Goal: Transaction & Acquisition: Download file/media

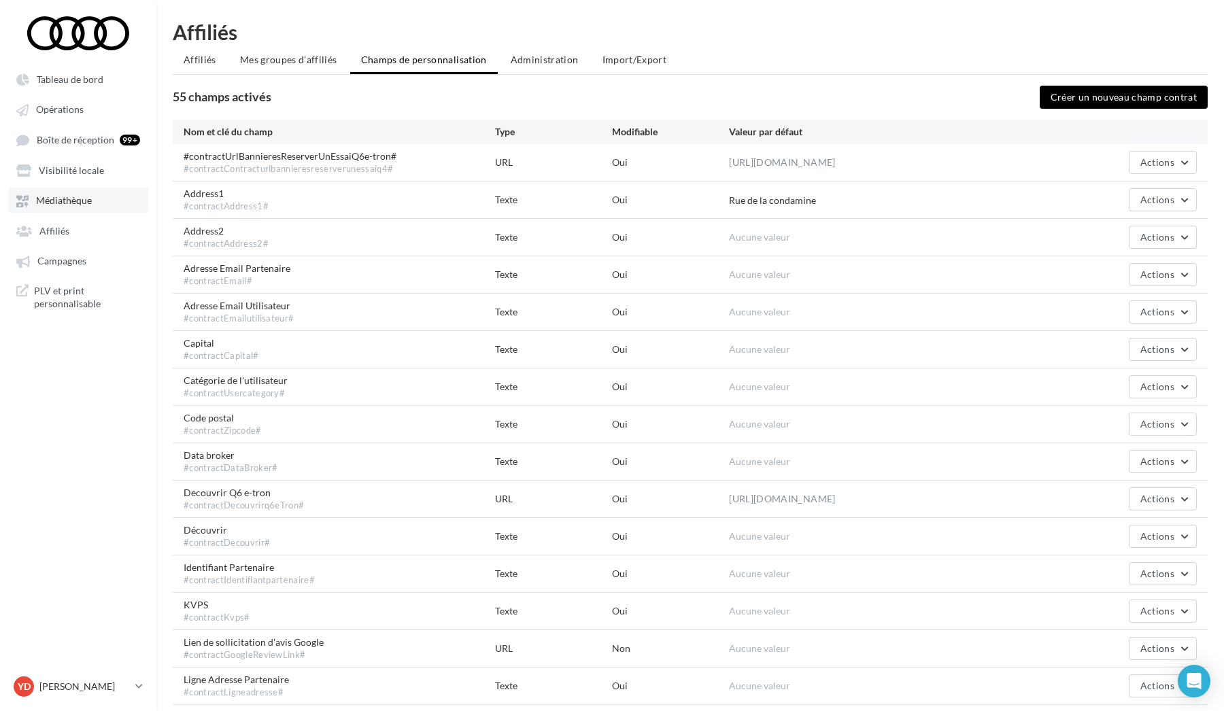
click at [88, 188] on link "Médiathèque" at bounding box center [78, 200] width 140 height 24
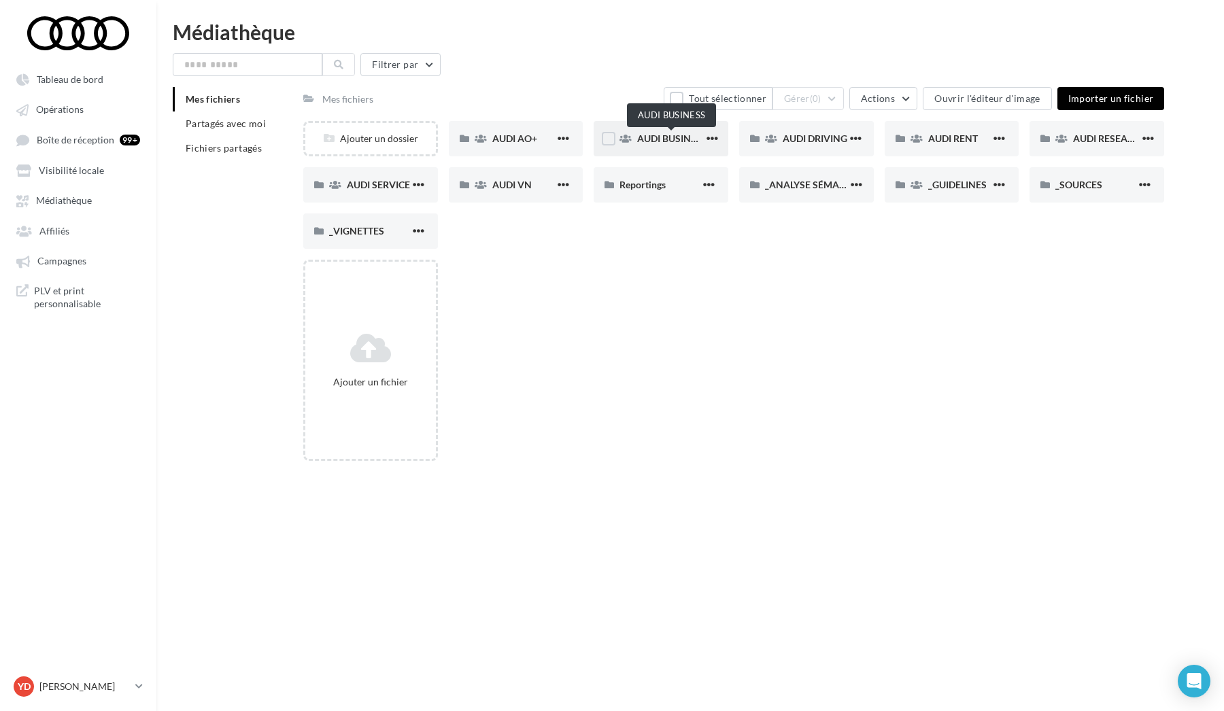
click at [610, 144] on span "AUDI BUSINESS" at bounding box center [672, 139] width 70 height 12
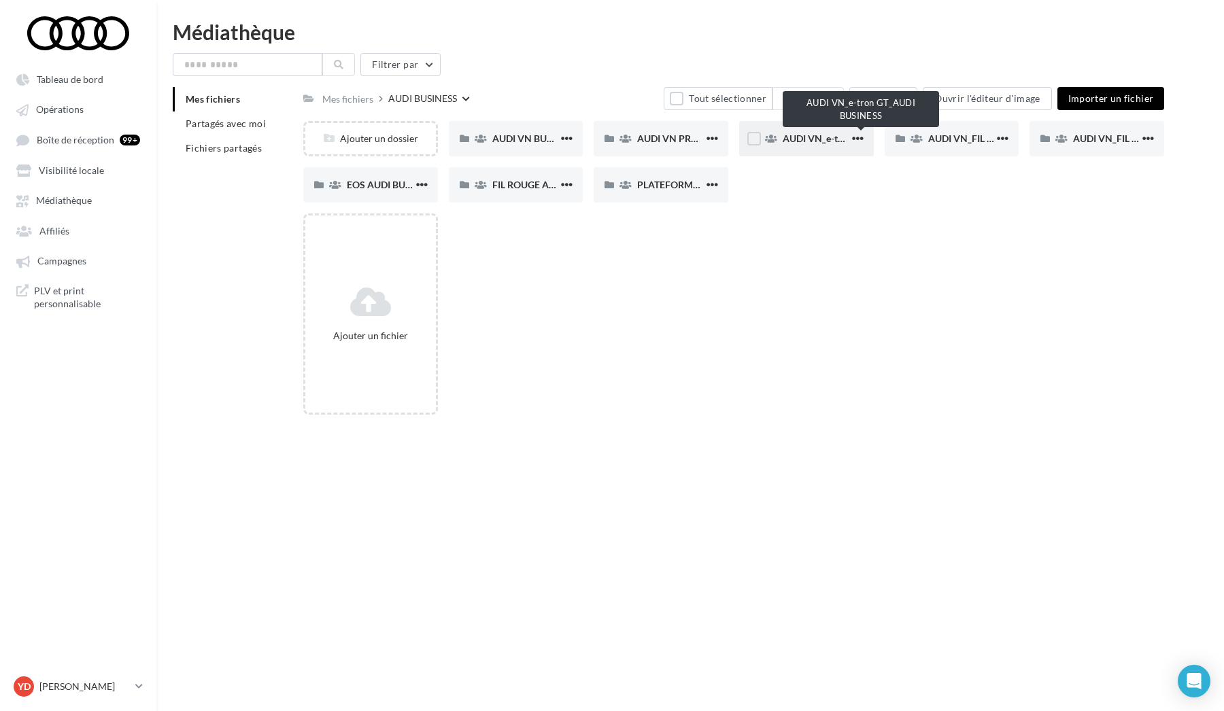
click at [610, 141] on span "AUDI VN_e-tron GT_AUDI BUSINESS" at bounding box center [862, 139] width 158 height 12
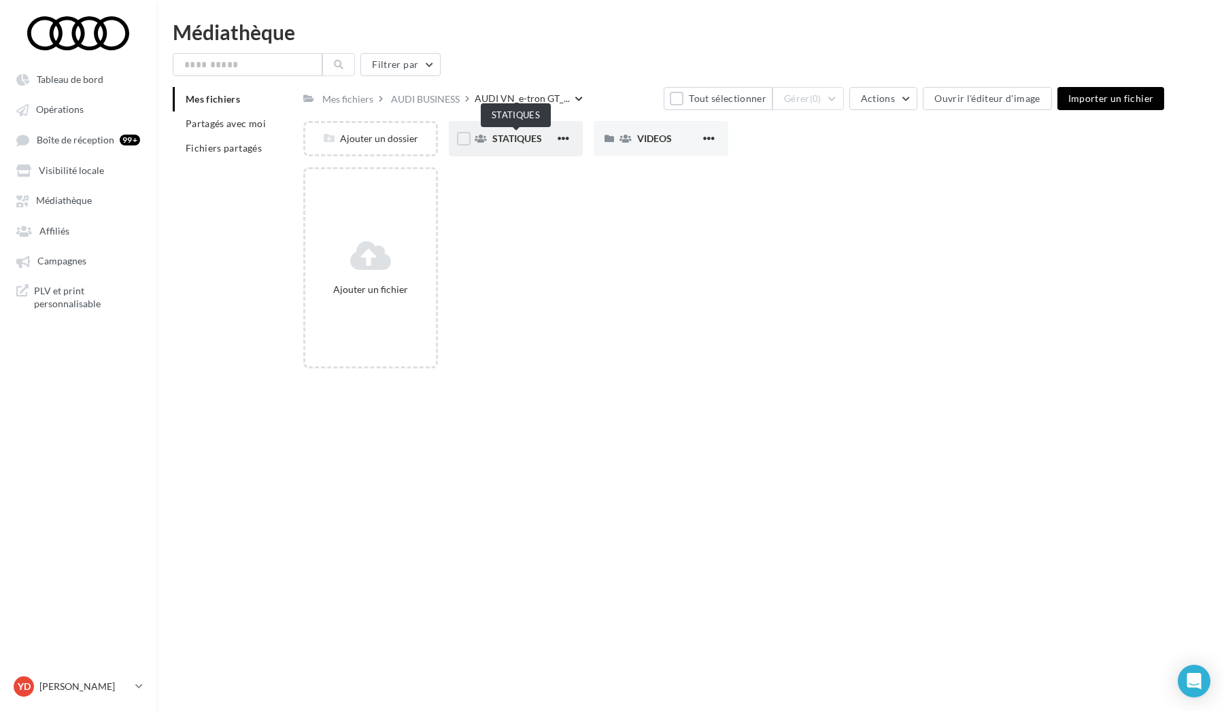
click at [529, 137] on span "STATIQUES" at bounding box center [517, 139] width 50 height 12
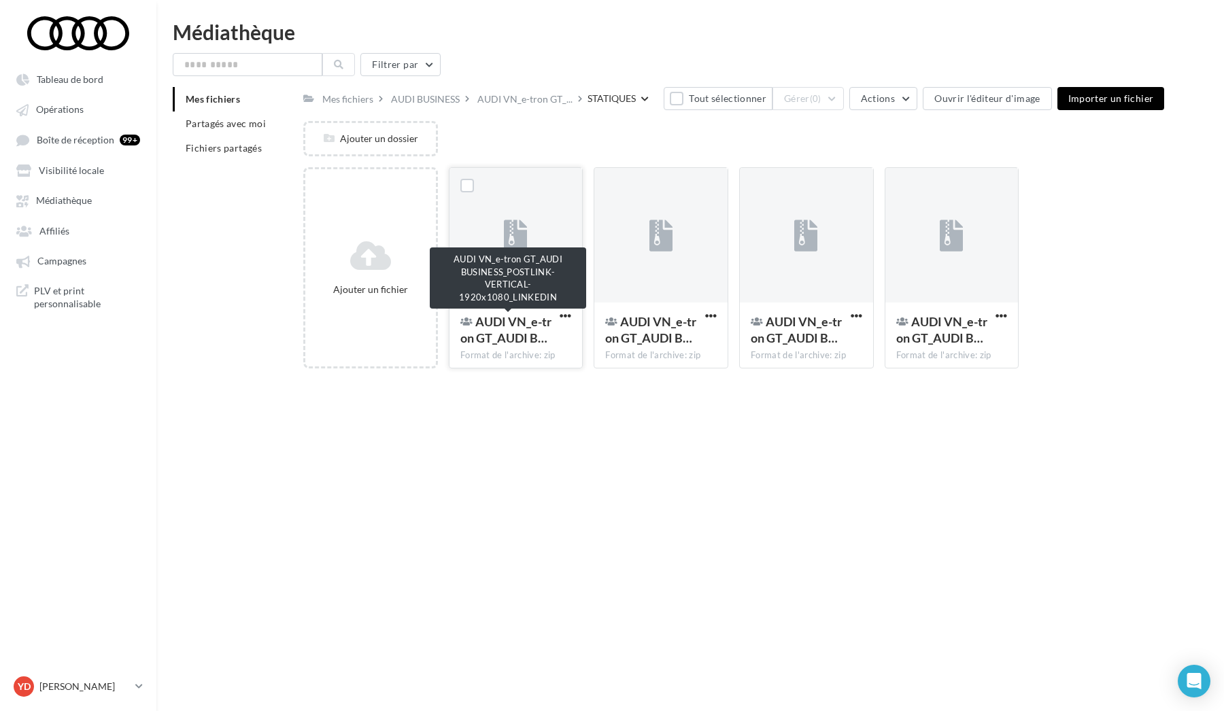
click at [525, 326] on span "AUDI VN_e-tron GT_AUDI B…" at bounding box center [505, 329] width 91 height 31
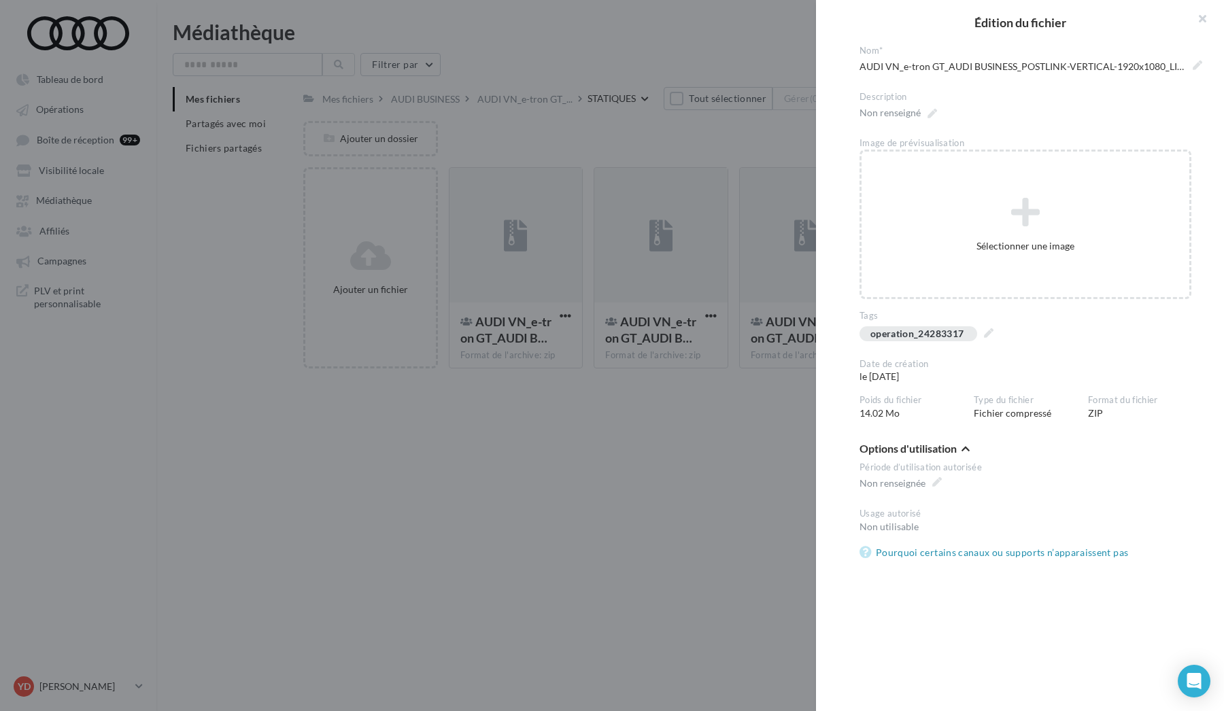
click at [527, 229] on div at bounding box center [612, 355] width 1224 height 711
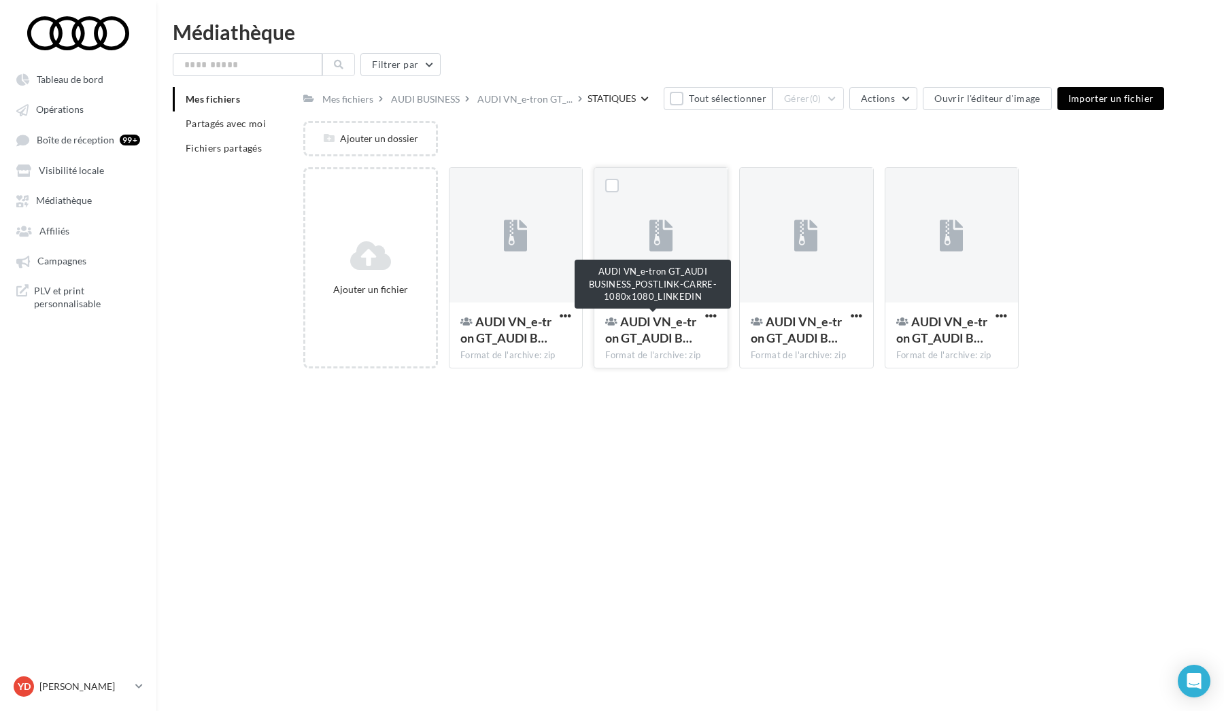
click at [610, 329] on span "AUDI VN_e-tron GT_AUDI B…" at bounding box center [650, 329] width 91 height 31
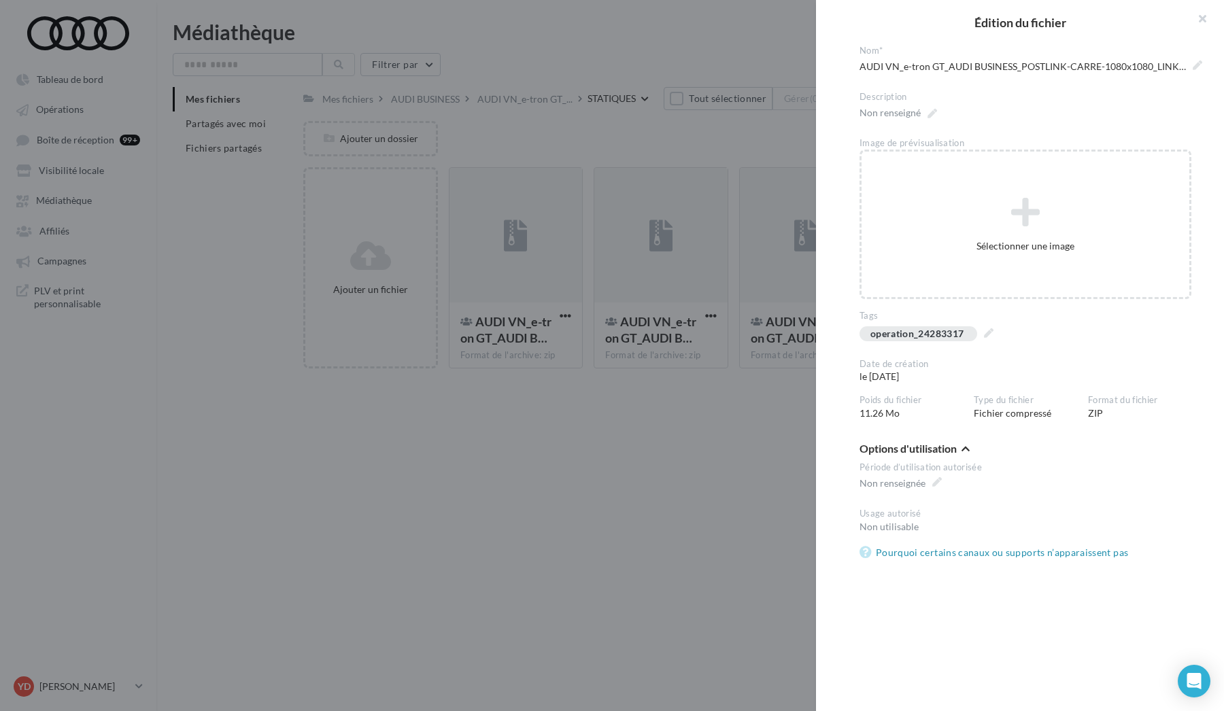
click at [610, 374] on div at bounding box center [612, 355] width 1224 height 711
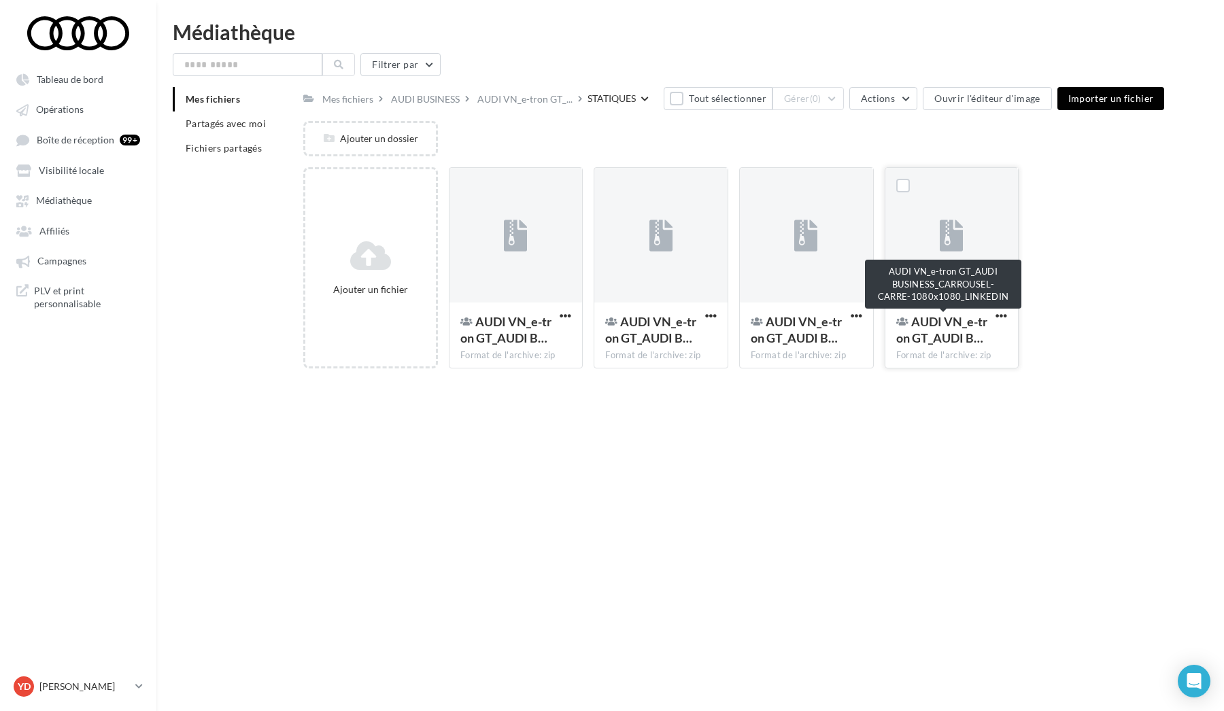
click at [610, 326] on span "AUDI VN_e-tron GT_AUDI B…" at bounding box center [941, 329] width 91 height 31
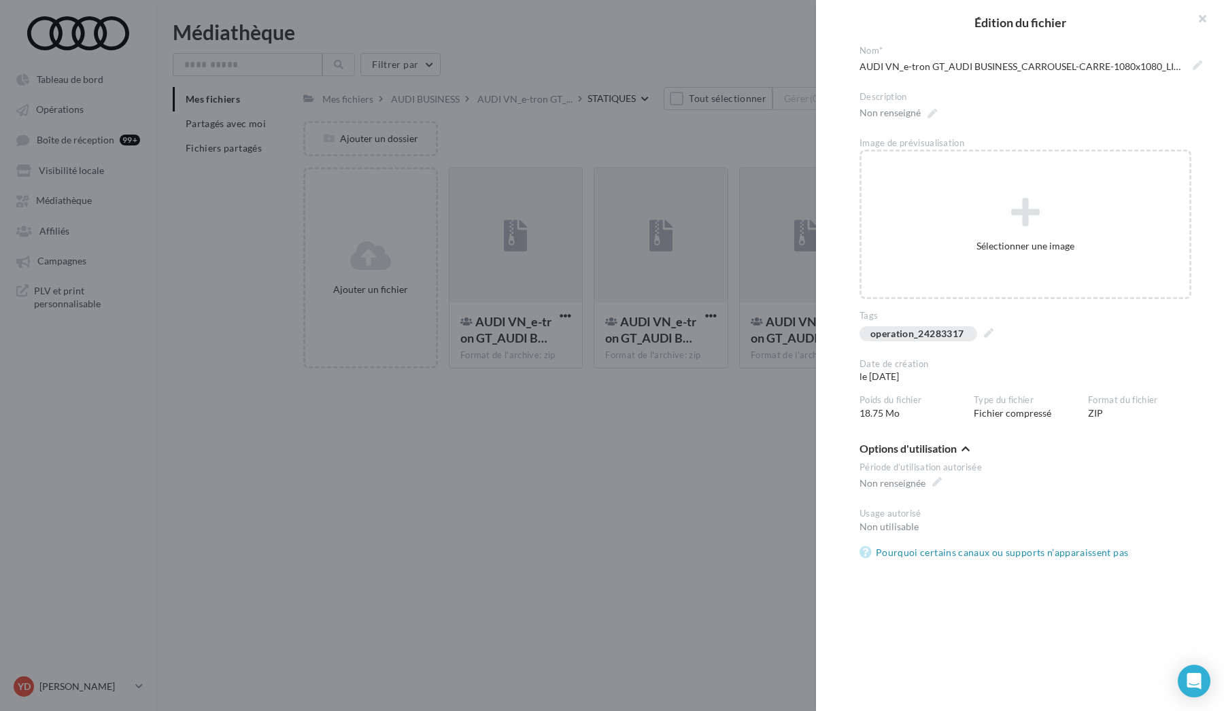
click at [610, 376] on div at bounding box center [612, 355] width 1224 height 711
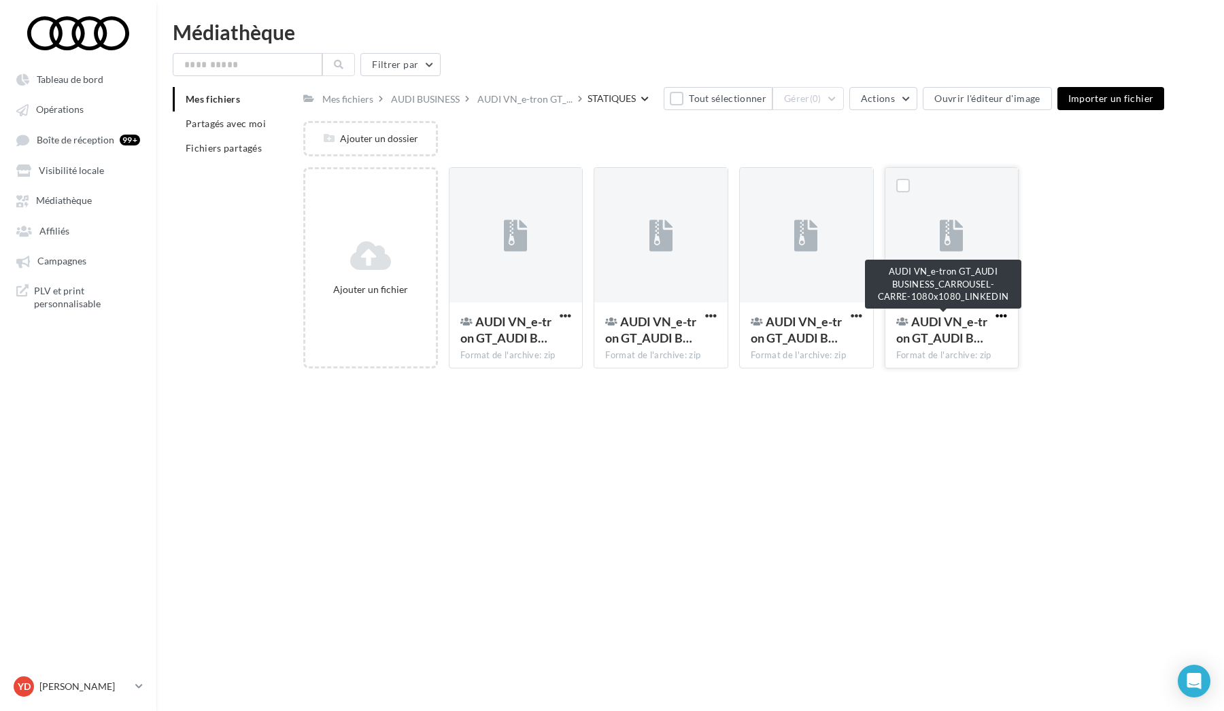
click at [610, 315] on span "button" at bounding box center [1002, 316] width 12 height 12
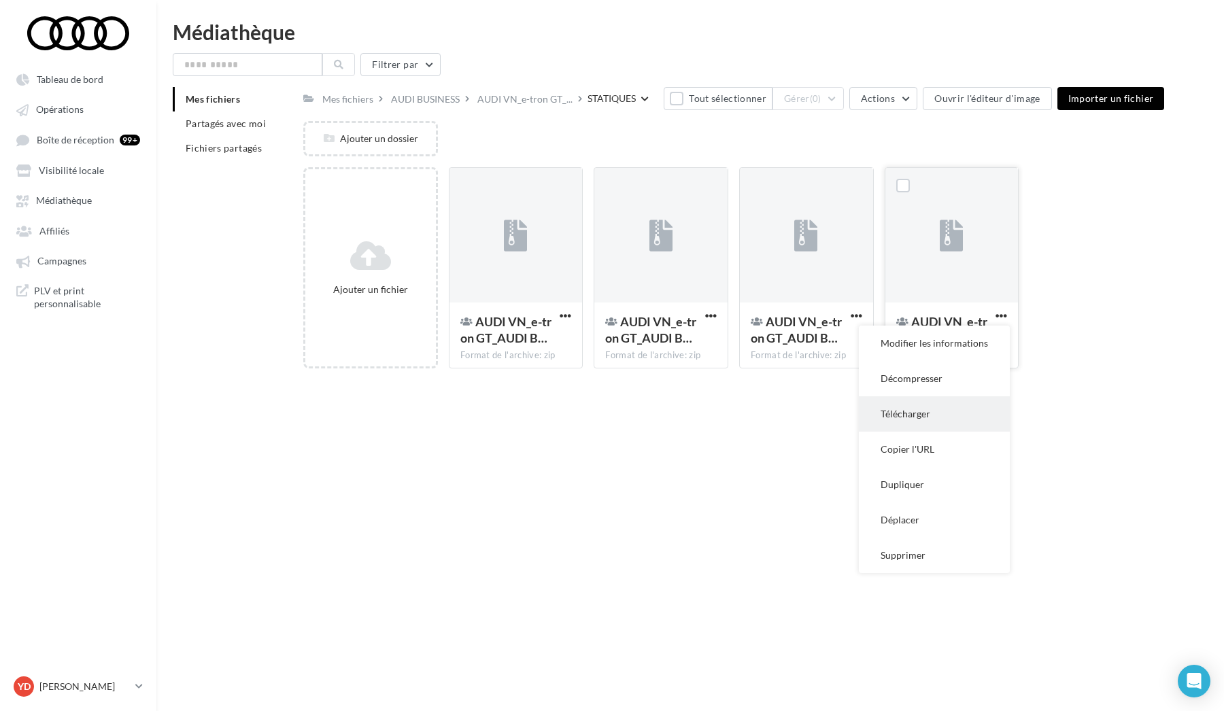
click at [610, 415] on button "Télécharger" at bounding box center [934, 413] width 151 height 35
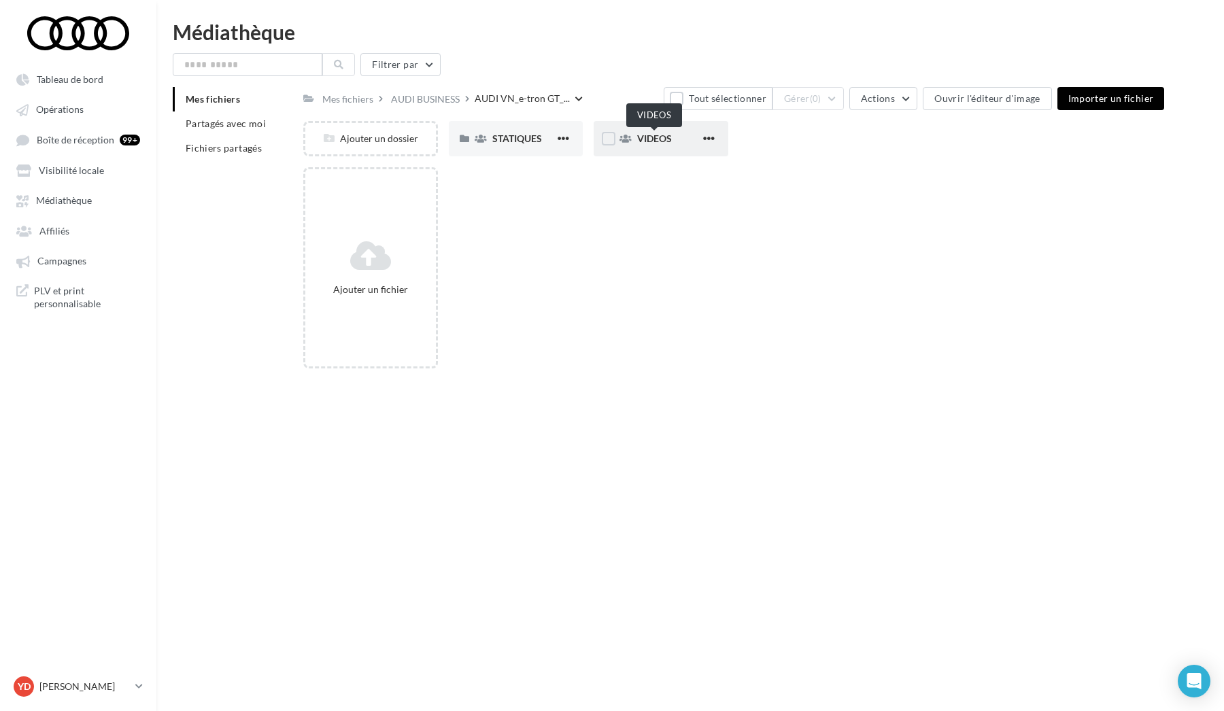
click at [610, 144] on span "VIDEOS" at bounding box center [654, 139] width 35 height 12
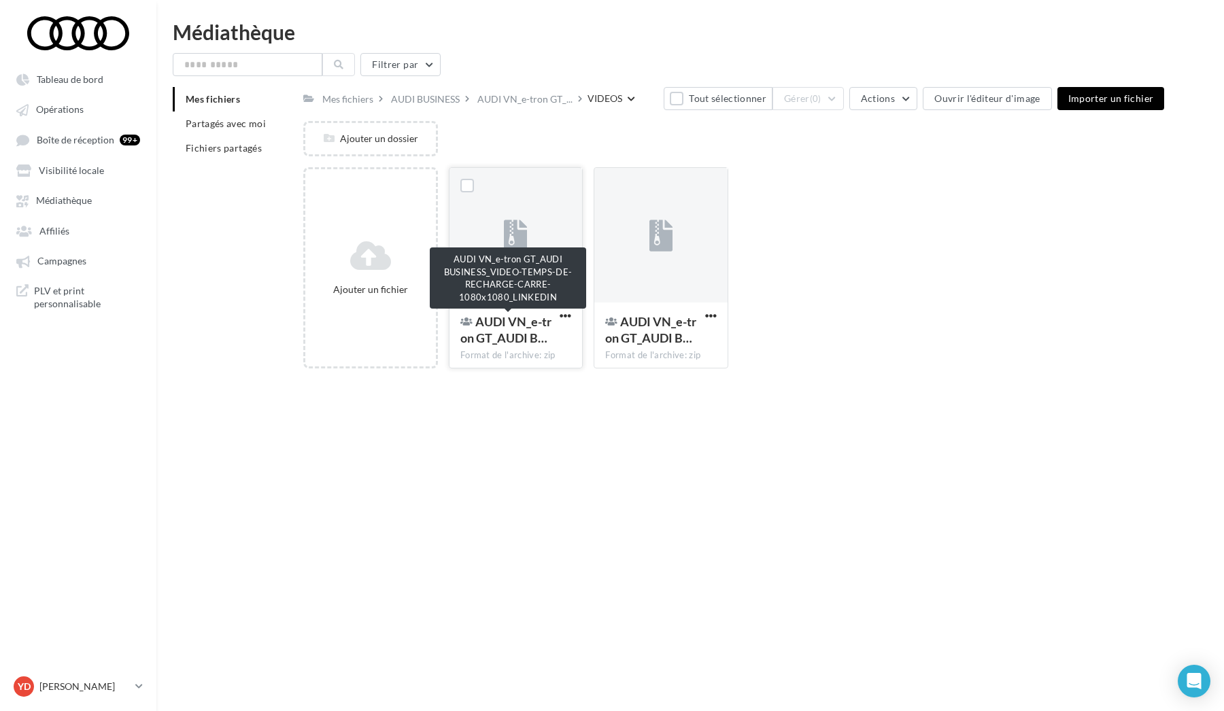
click at [514, 342] on span "AUDI VN_e-tron GT_AUDI B…" at bounding box center [505, 329] width 91 height 31
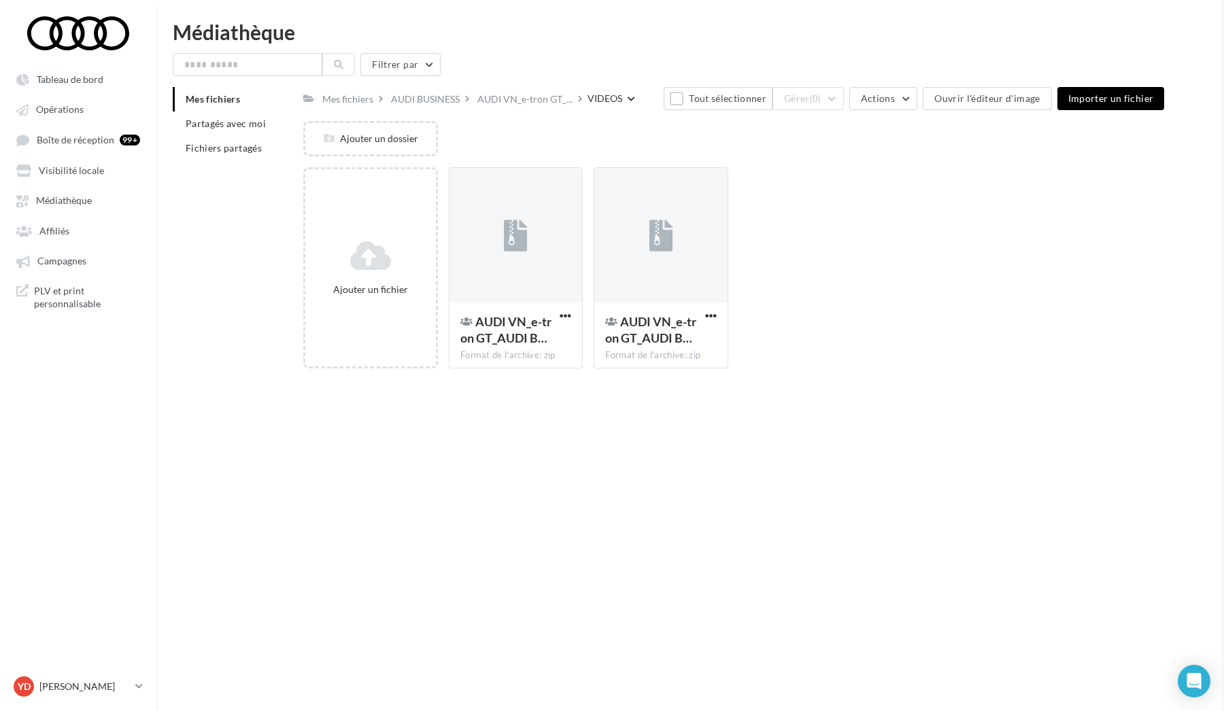
click at [569, 316] on span "button" at bounding box center [566, 316] width 12 height 12
click at [502, 416] on button "Télécharger" at bounding box center [498, 413] width 151 height 35
click at [564, 316] on span "button" at bounding box center [566, 316] width 12 height 12
click at [503, 420] on button "Télécharger" at bounding box center [498, 413] width 151 height 35
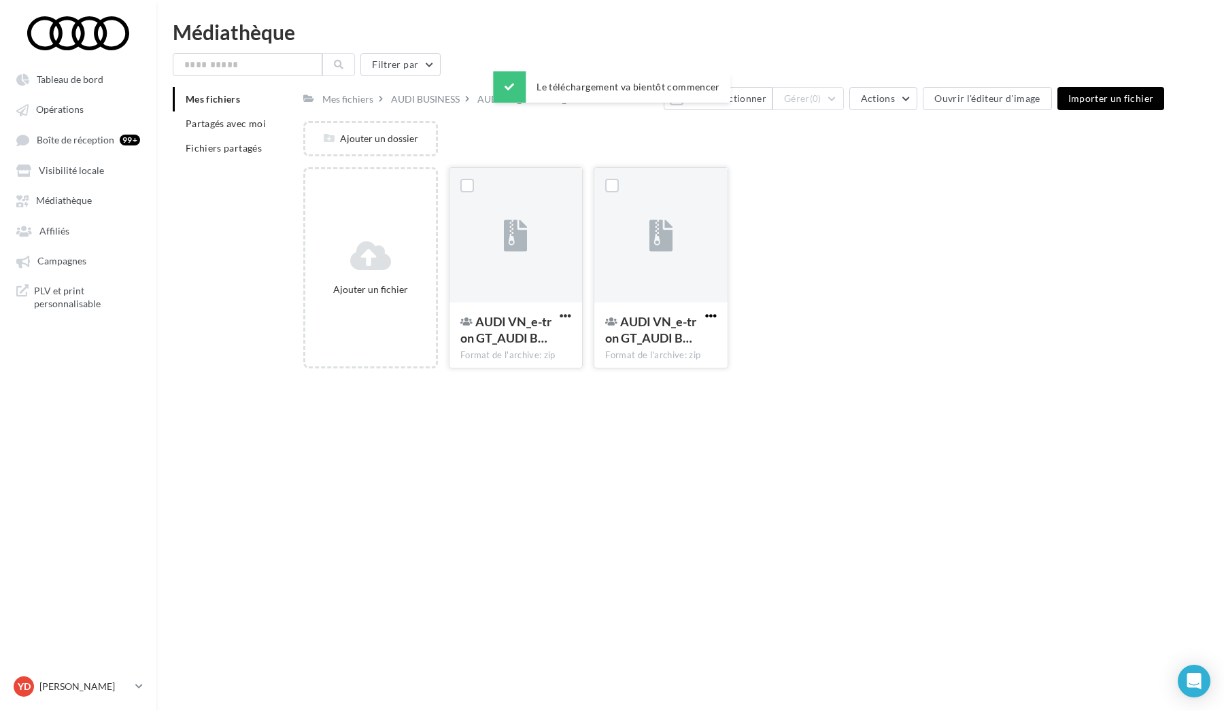
click at [610, 314] on span "button" at bounding box center [711, 316] width 12 height 12
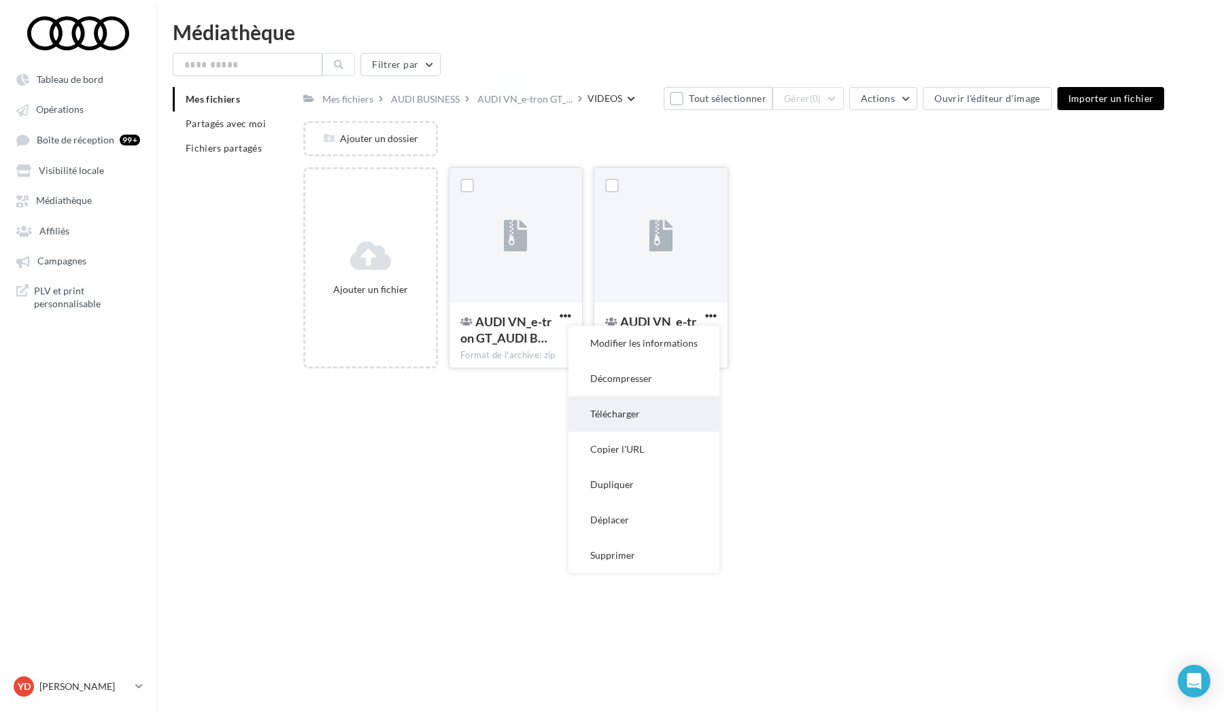
click at [610, 418] on button "Télécharger" at bounding box center [644, 413] width 151 height 35
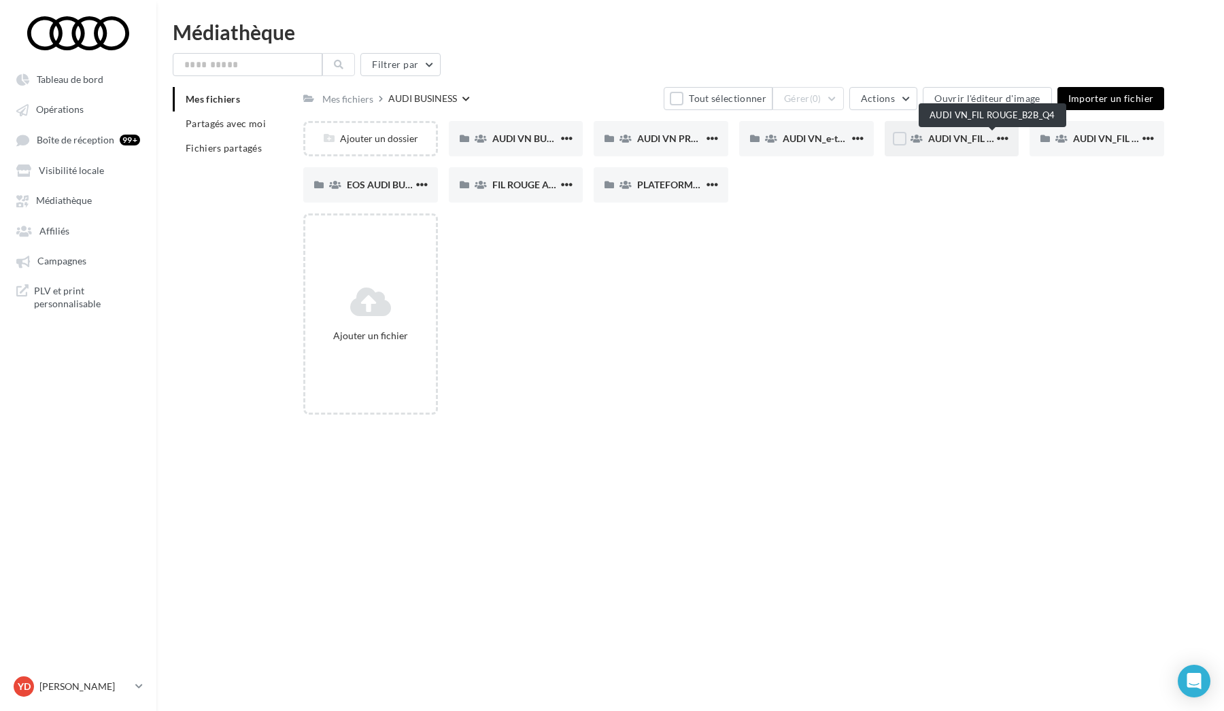
click at [610, 135] on span "AUDI VN_FIL ROUGE_B2B_Q4" at bounding box center [993, 139] width 130 height 12
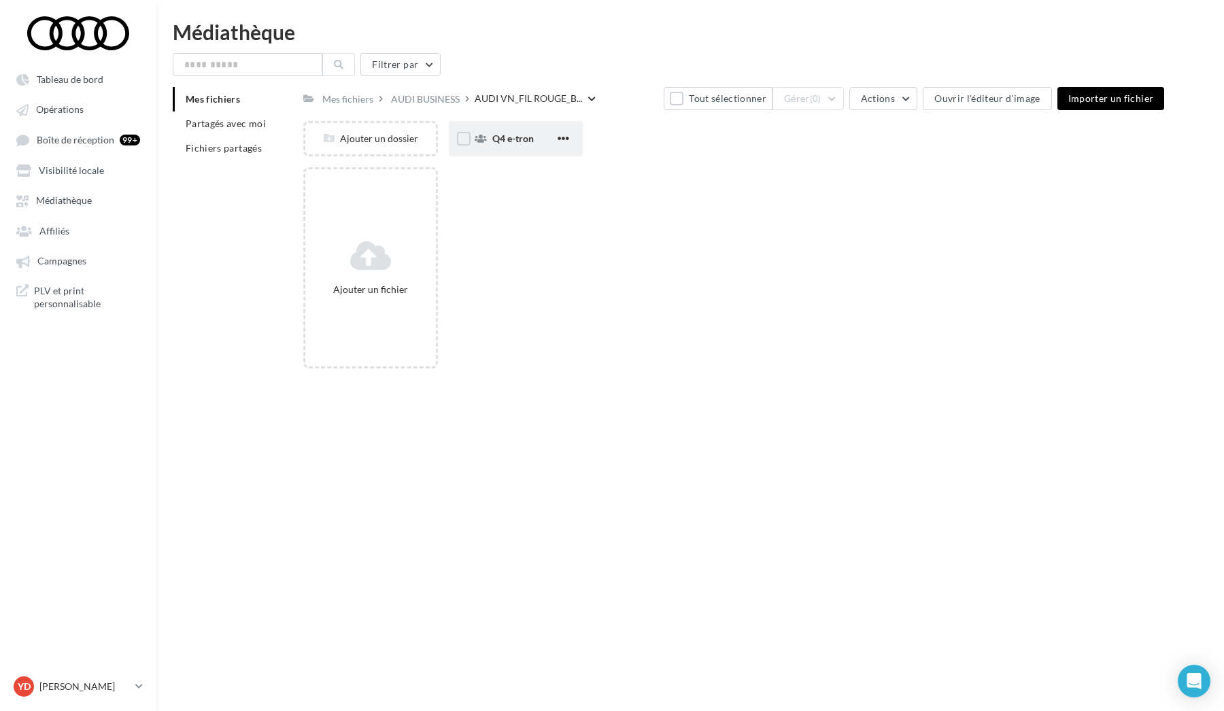
click at [513, 143] on span "Q4 e-tron" at bounding box center [512, 139] width 41 height 12
click at [512, 144] on span "STATIQUES" at bounding box center [517, 139] width 50 height 12
click at [610, 137] on div "META" at bounding box center [661, 138] width 135 height 35
click at [610, 141] on div "META" at bounding box center [668, 139] width 63 height 14
click at [610, 143] on span "META" at bounding box center [650, 139] width 26 height 12
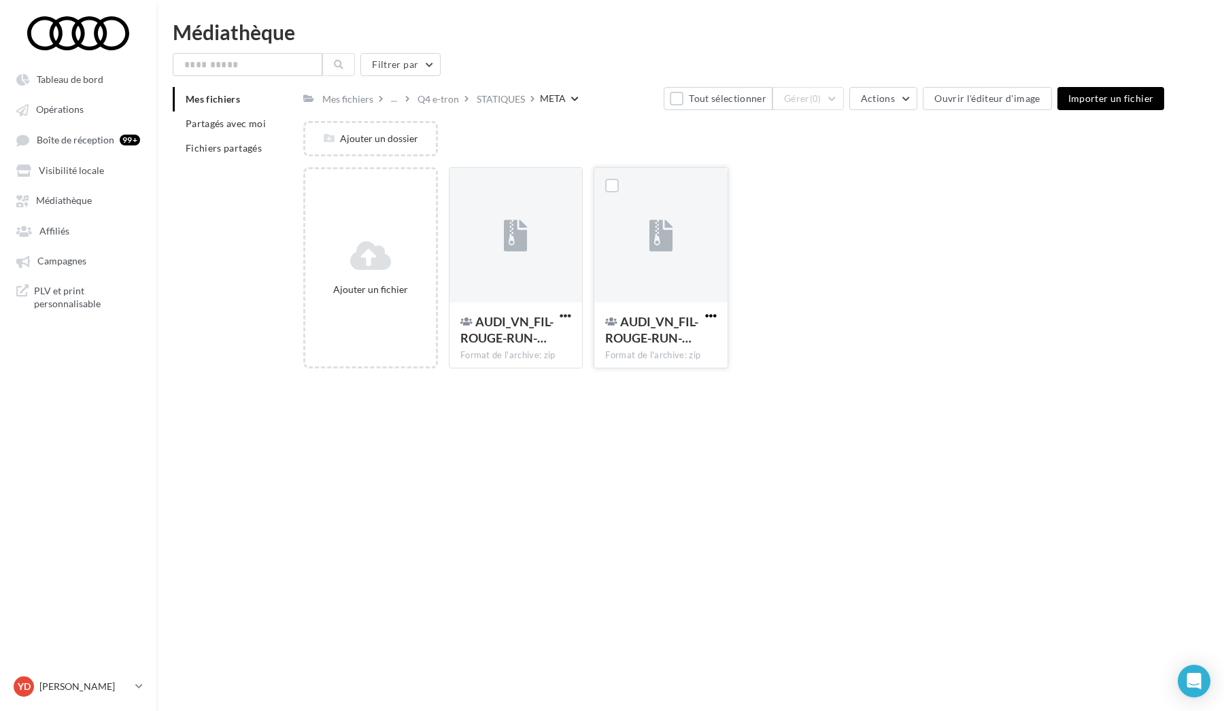
click at [610, 314] on span "button" at bounding box center [711, 316] width 12 height 12
click at [610, 412] on button "Télécharger" at bounding box center [644, 413] width 151 height 35
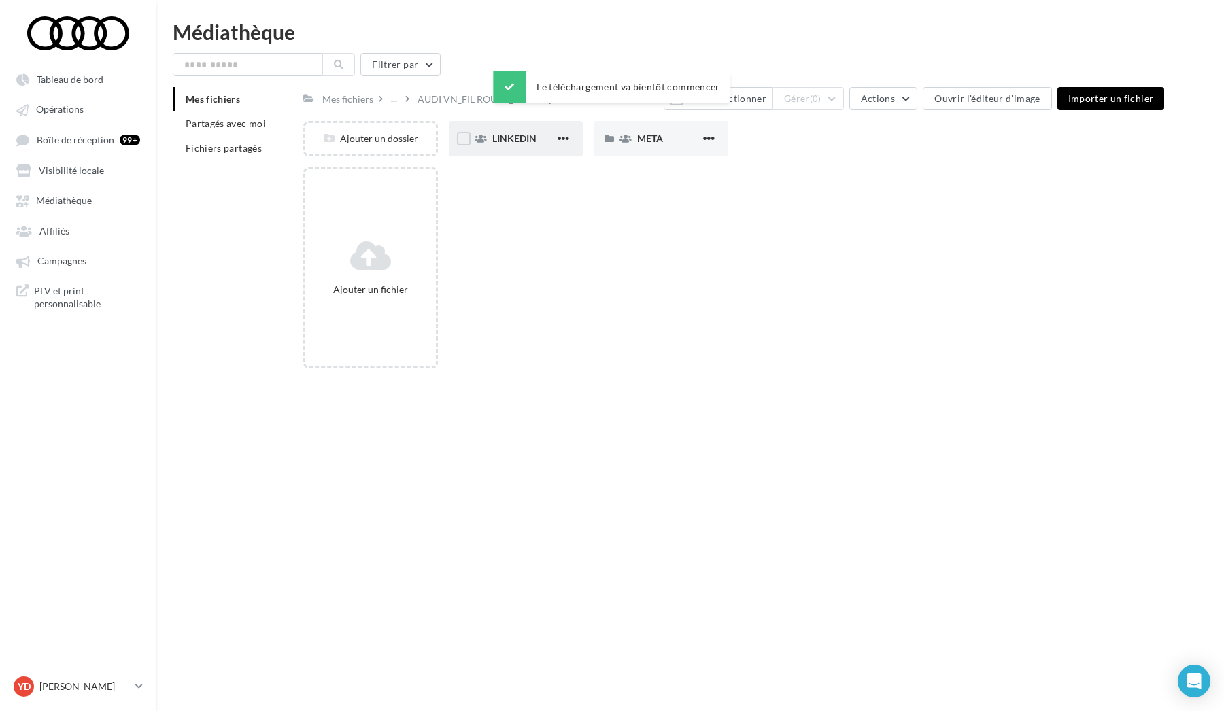
click at [511, 135] on span "LINKEDIN" at bounding box center [514, 139] width 44 height 12
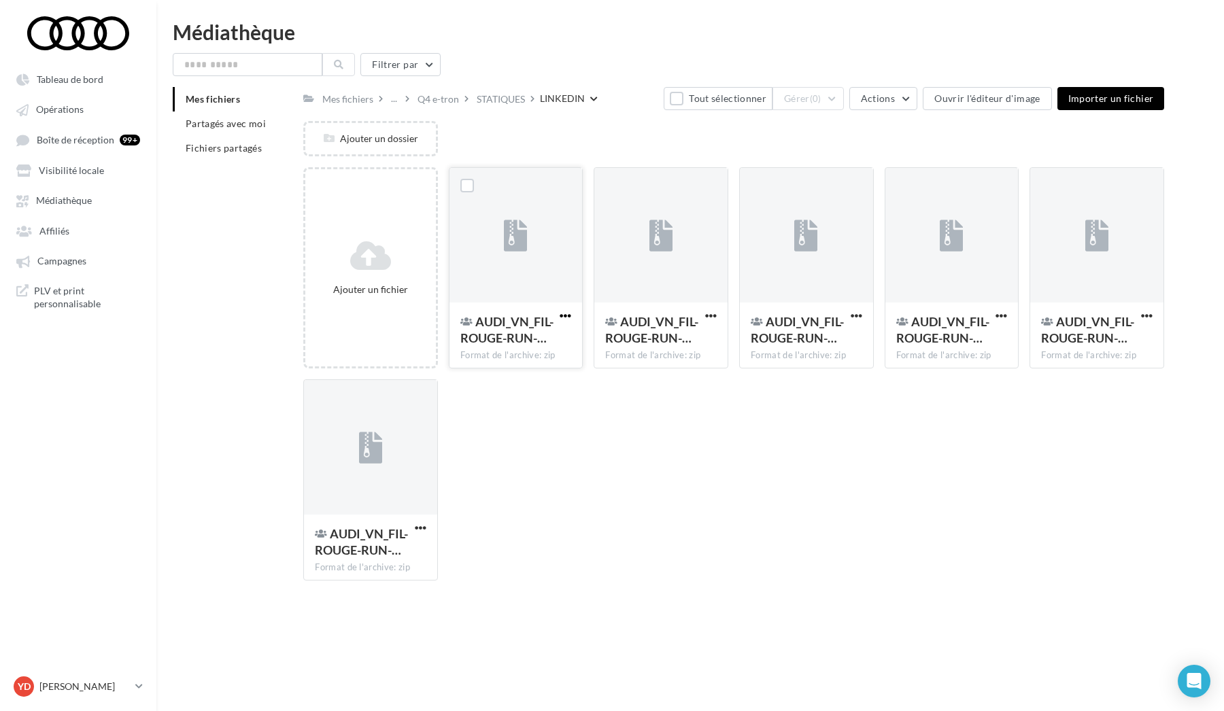
click at [563, 315] on span "button" at bounding box center [566, 316] width 12 height 12
click at [500, 420] on button "Télécharger" at bounding box center [498, 413] width 151 height 35
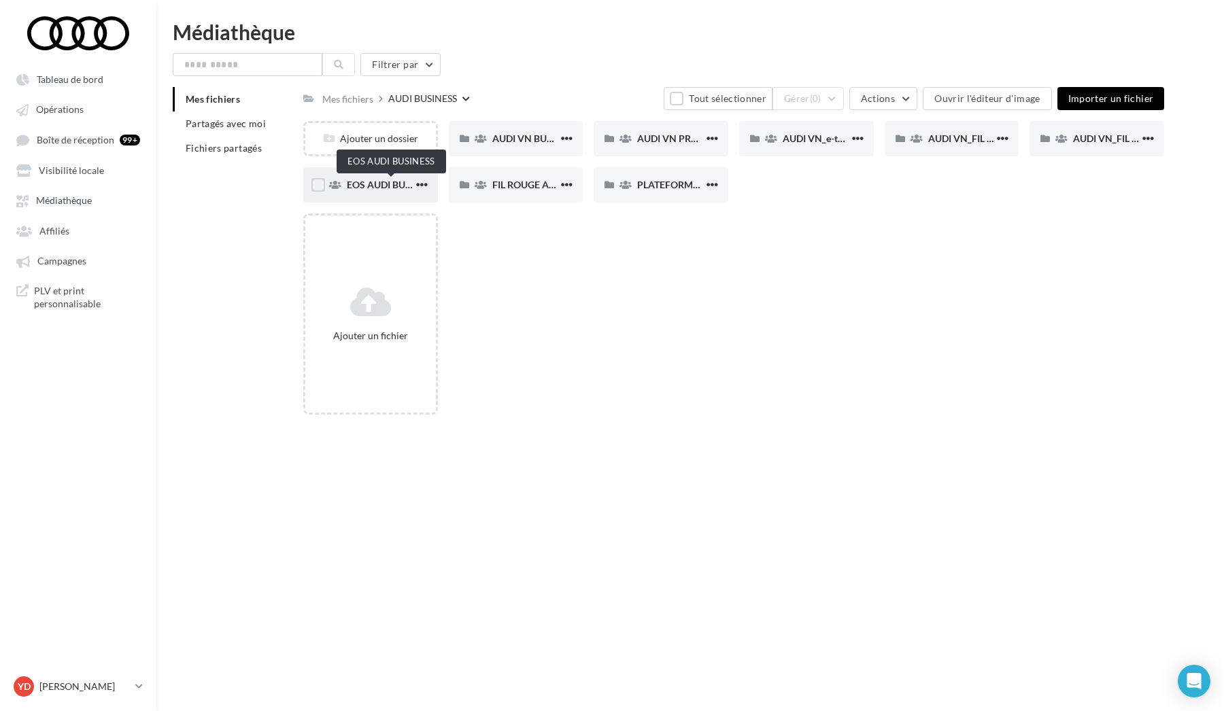
click at [367, 184] on span "EOS AUDI BUSINESS" at bounding box center [392, 185] width 90 height 12
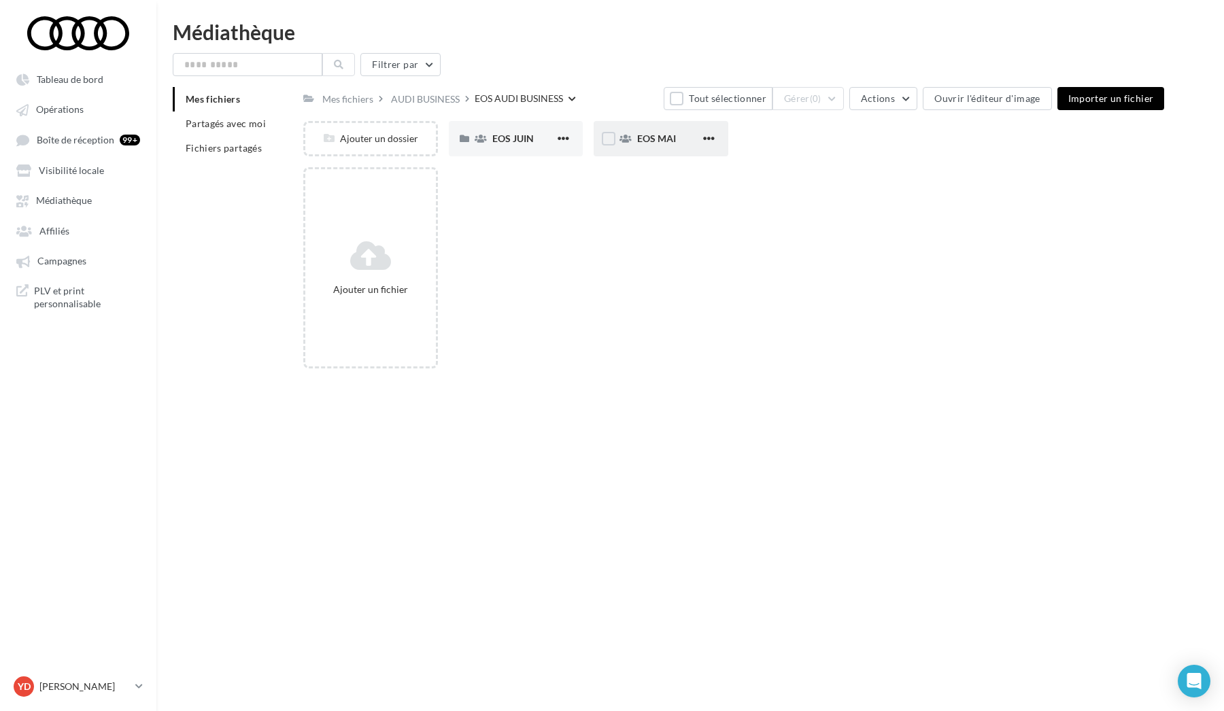
click at [610, 148] on div "EOS MAI" at bounding box center [661, 138] width 135 height 35
click at [515, 146] on div "EOS JUIN" at bounding box center [523, 139] width 63 height 14
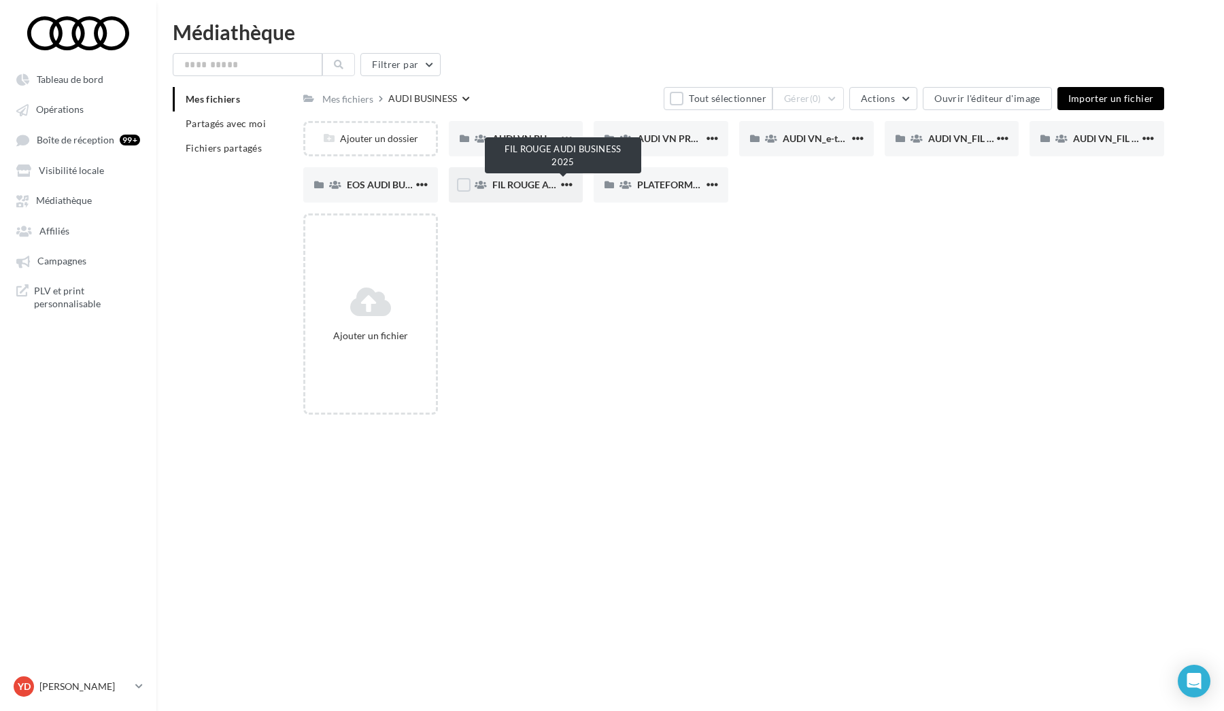
click at [537, 181] on span "FIL ROUGE AUDI BUSINESS 2025" at bounding box center [563, 185] width 143 height 12
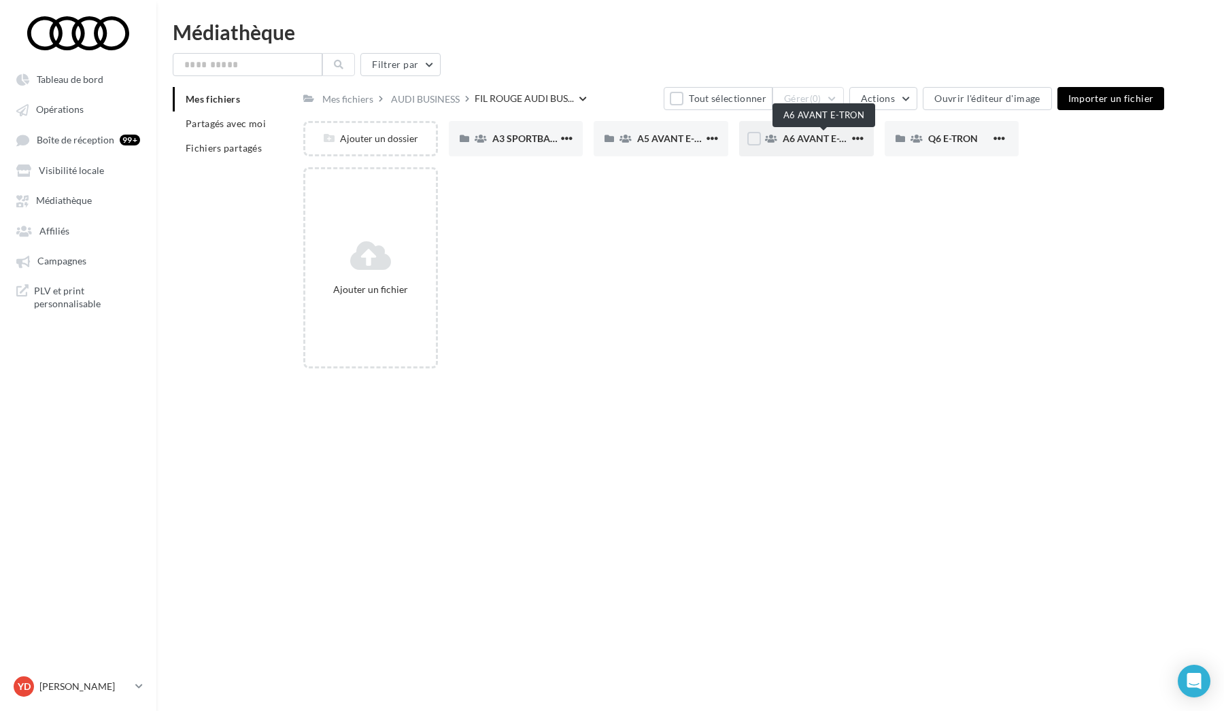
click at [610, 136] on span "A6 AVANT E-TRON" at bounding box center [824, 139] width 83 height 12
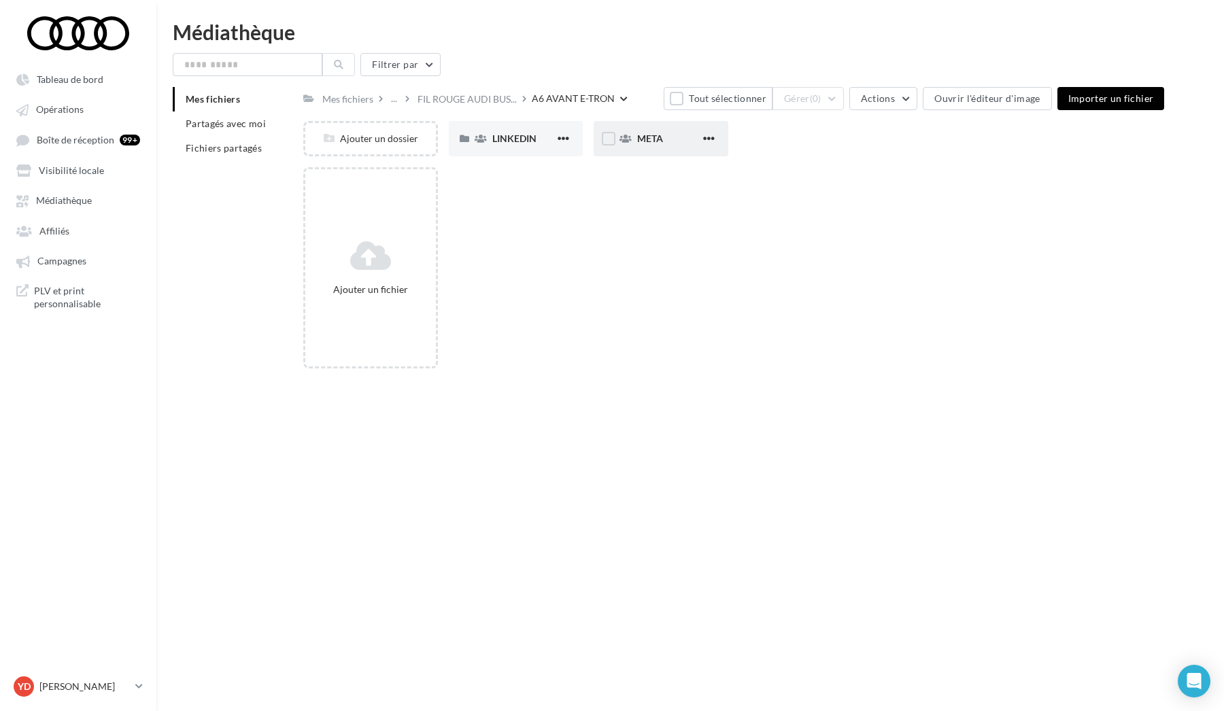
click at [610, 149] on div "META" at bounding box center [661, 138] width 135 height 35
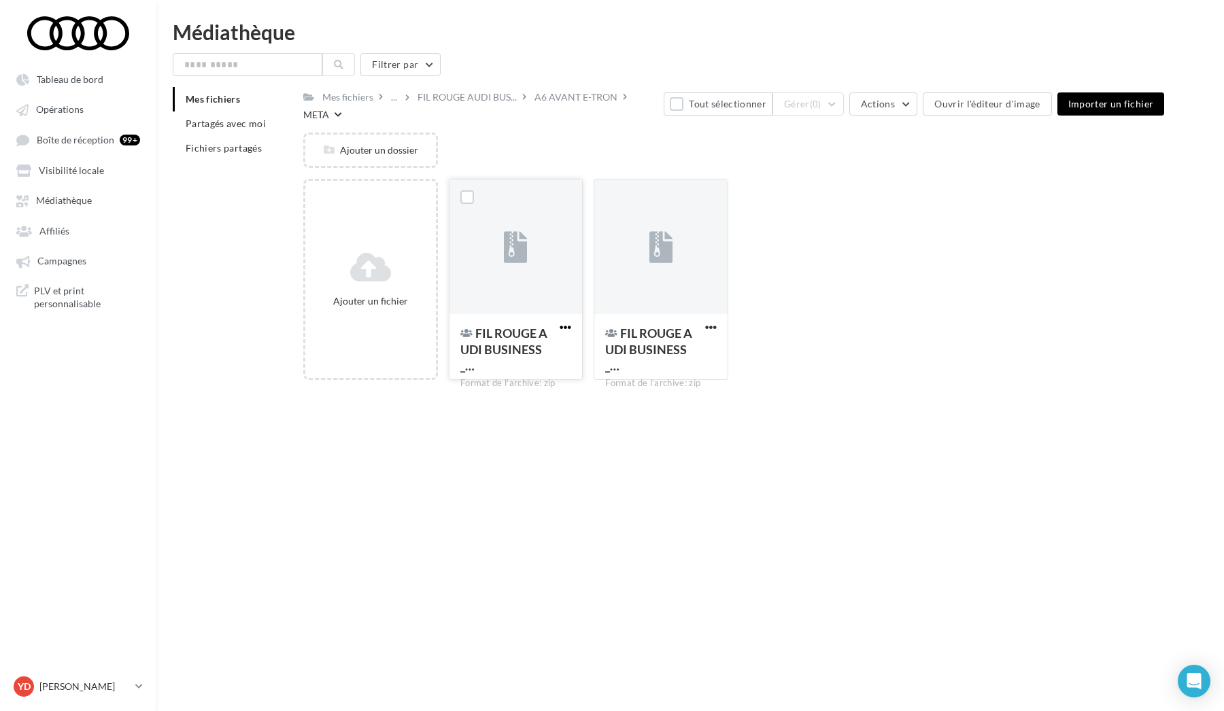
click at [562, 326] on span "button" at bounding box center [566, 328] width 12 height 12
click at [610, 328] on span "button" at bounding box center [711, 328] width 12 height 12
click at [610, 425] on button "Télécharger" at bounding box center [644, 425] width 151 height 35
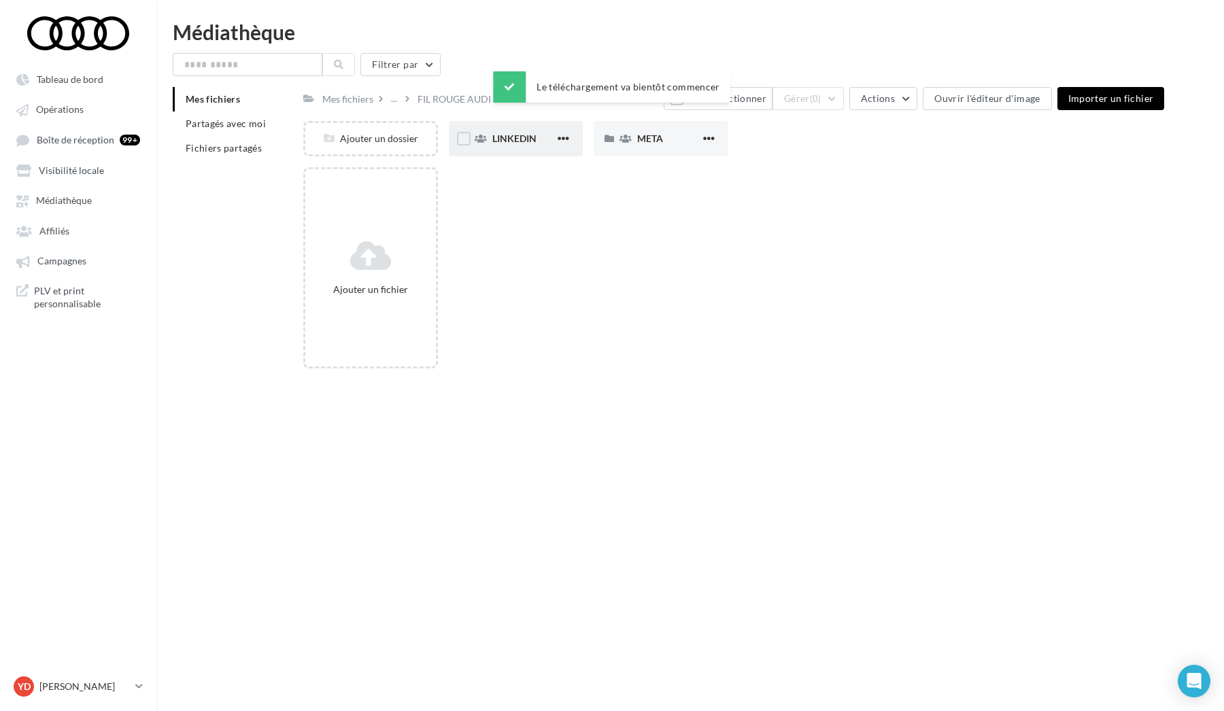
click at [526, 142] on span "LINKEDIN" at bounding box center [514, 139] width 44 height 12
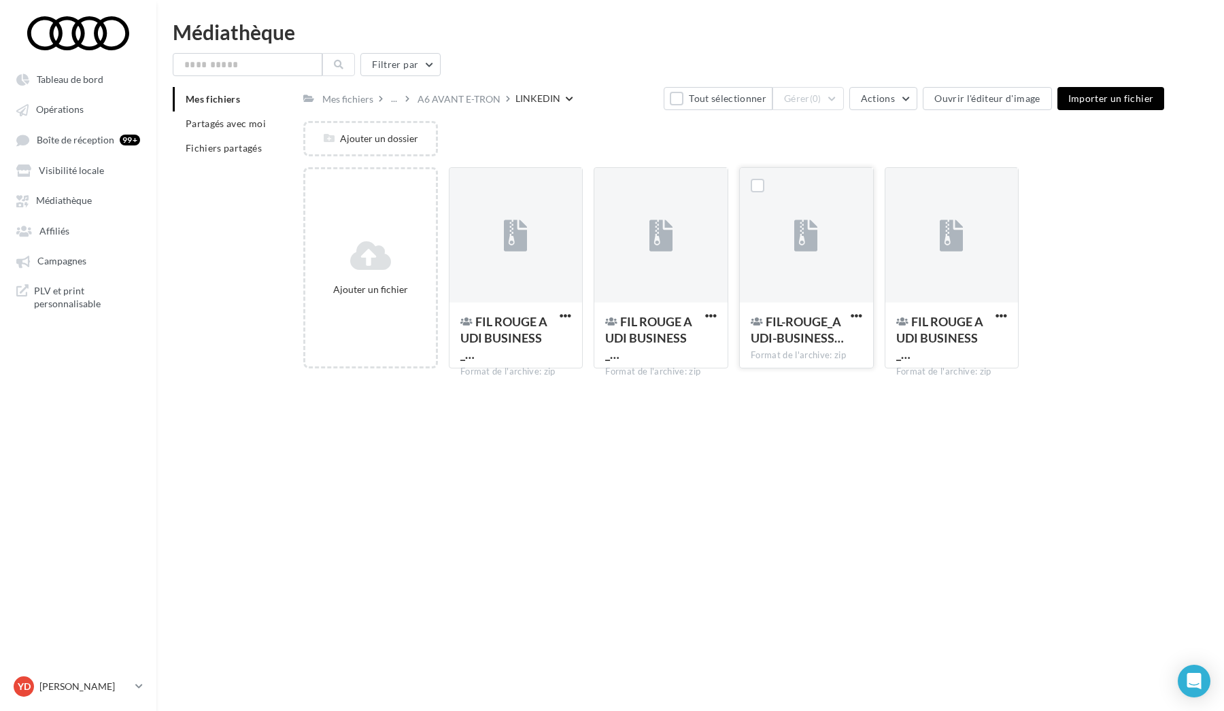
click at [610, 320] on button "button" at bounding box center [856, 317] width 17 height 14
click at [610, 409] on button "Télécharger" at bounding box center [789, 413] width 151 height 35
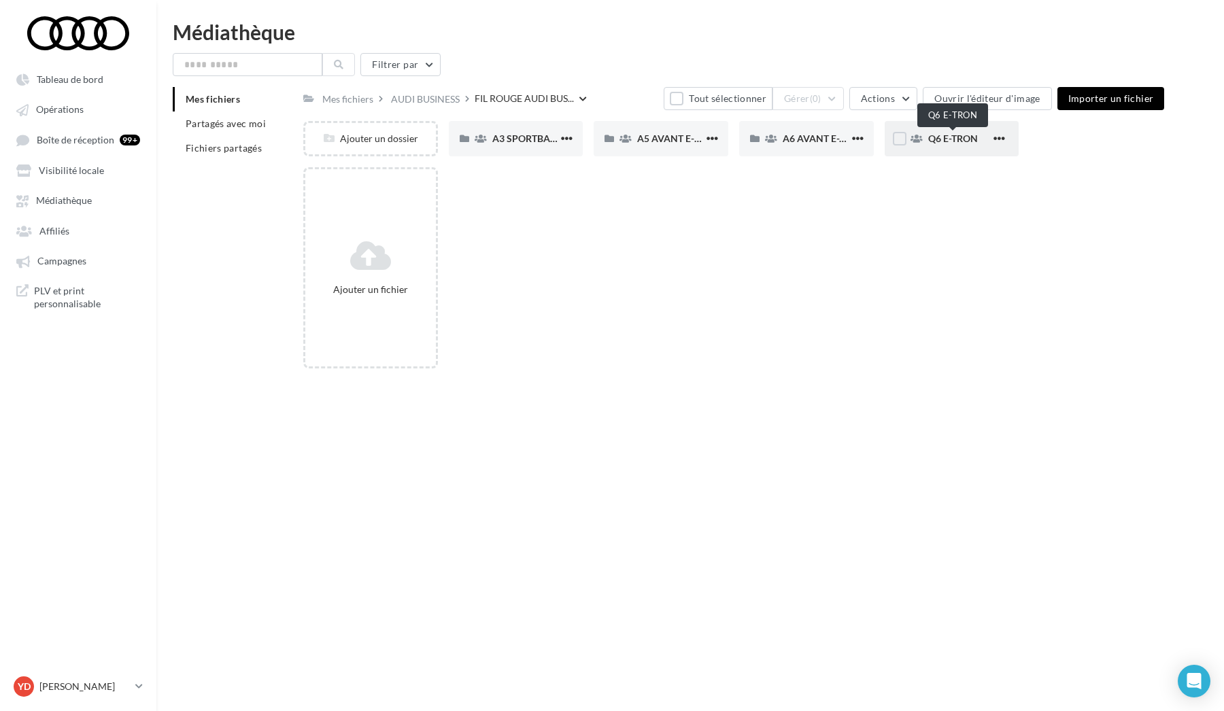
click at [610, 139] on span "Q6 E-TRON" at bounding box center [953, 139] width 50 height 12
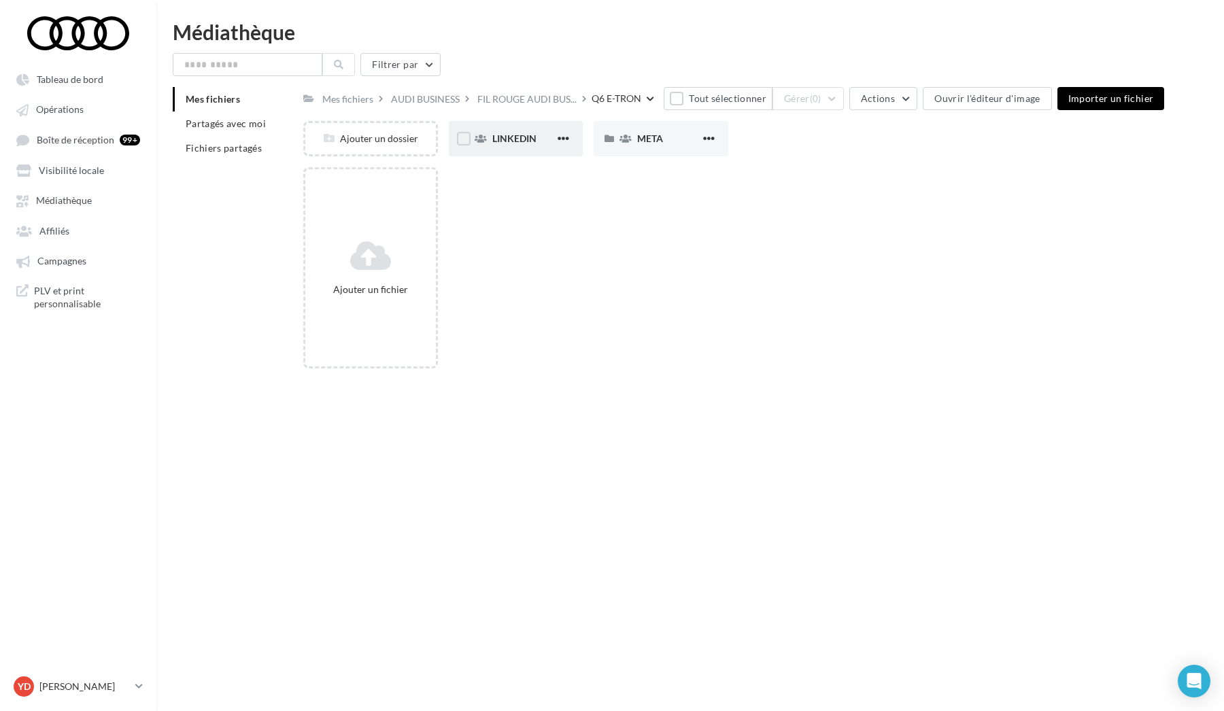
click at [524, 137] on span "LINKEDIN" at bounding box center [514, 139] width 44 height 12
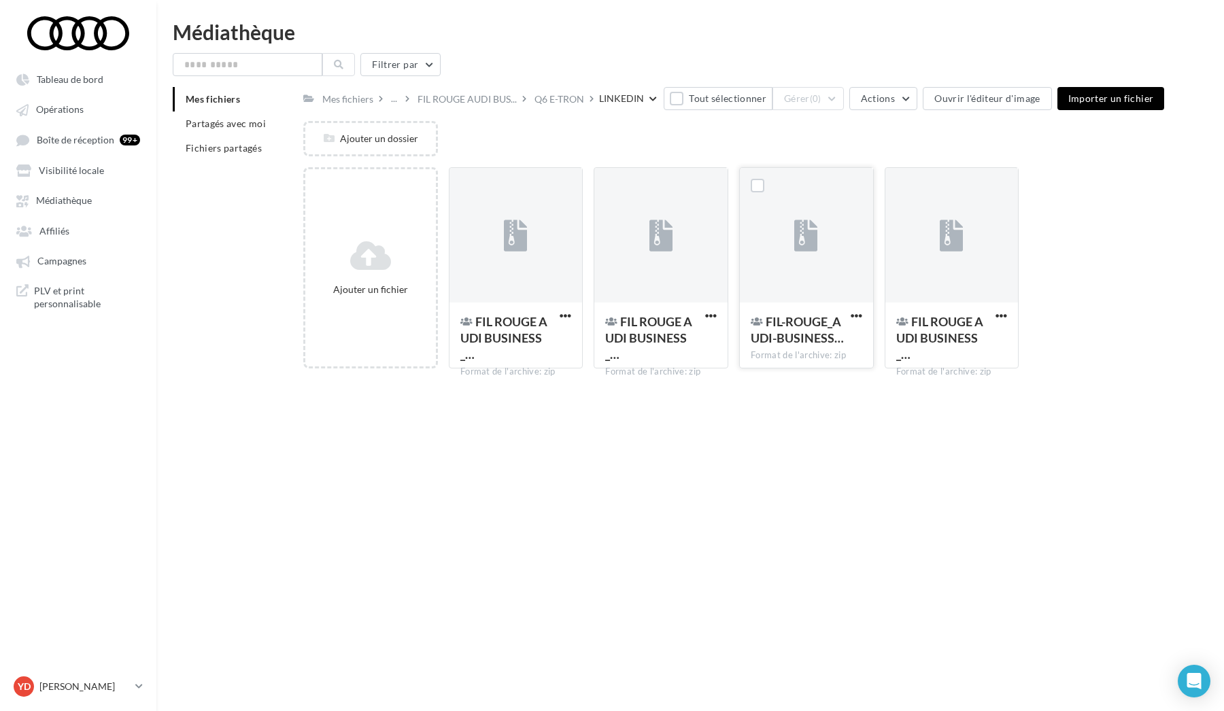
click at [610, 320] on button "button" at bounding box center [856, 317] width 17 height 14
click at [610, 411] on button "Télécharger" at bounding box center [789, 413] width 151 height 35
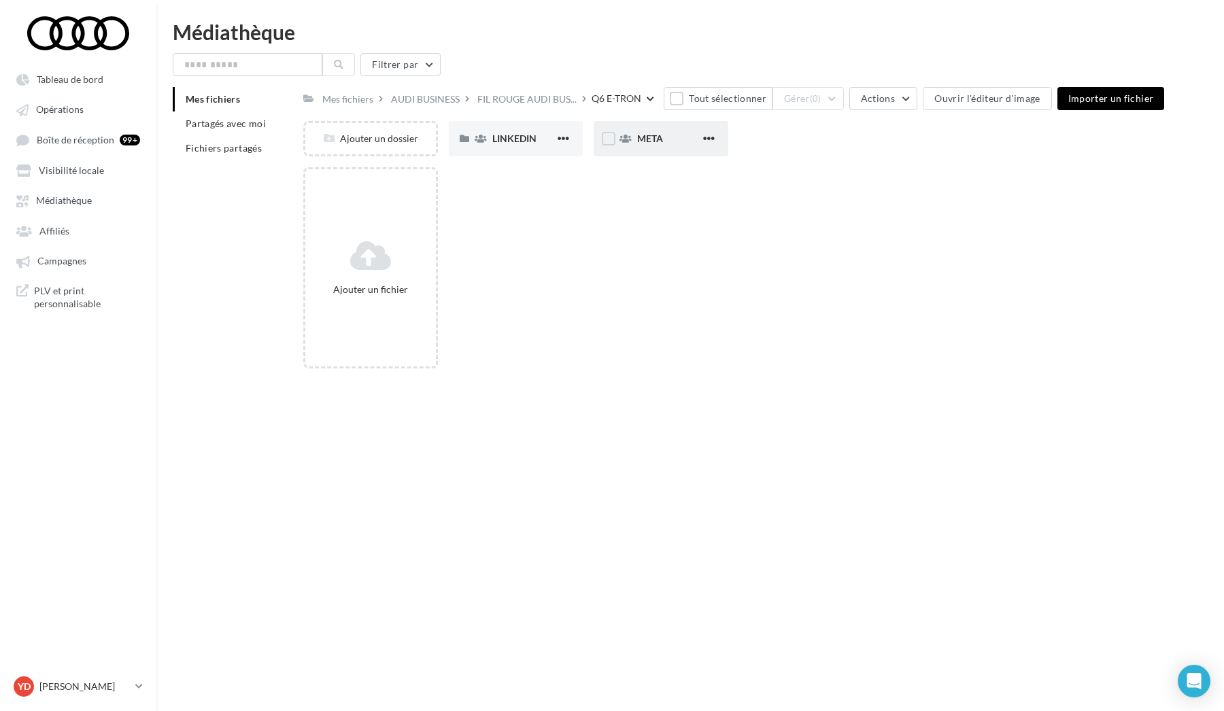
click at [610, 152] on div "META" at bounding box center [661, 138] width 135 height 35
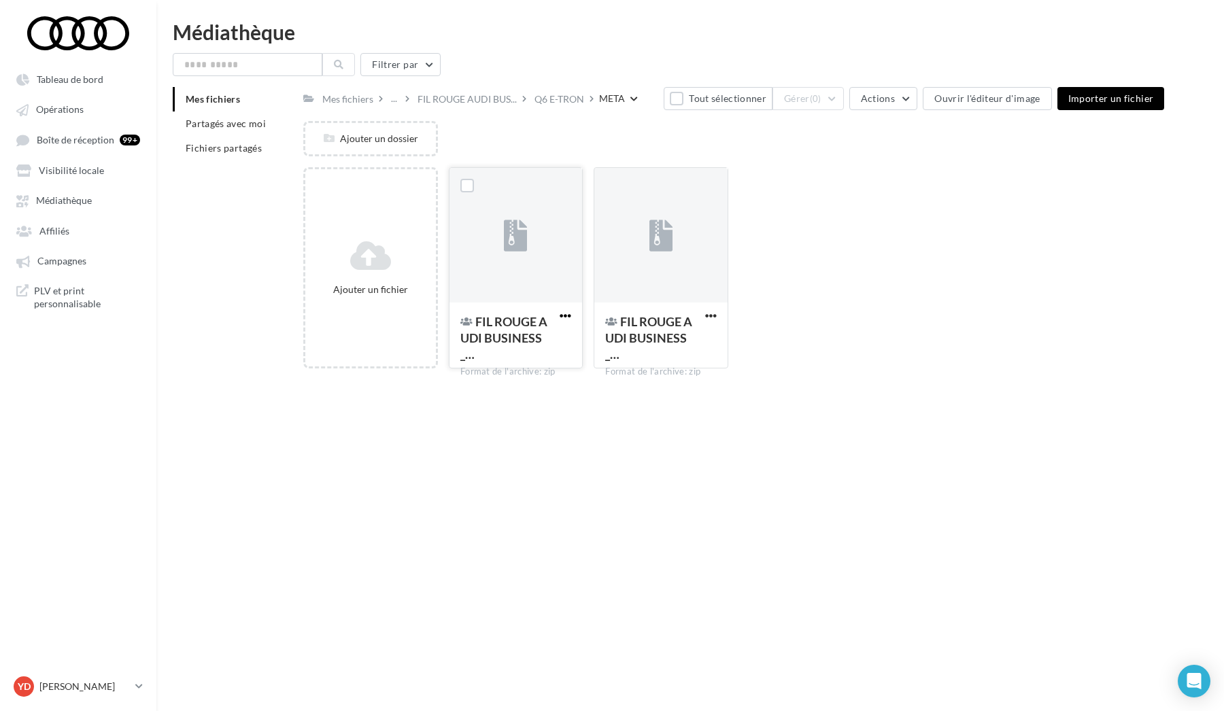
click at [567, 317] on span "button" at bounding box center [566, 316] width 12 height 12
click at [501, 409] on button "Télécharger" at bounding box center [498, 413] width 151 height 35
